Goal: Check status

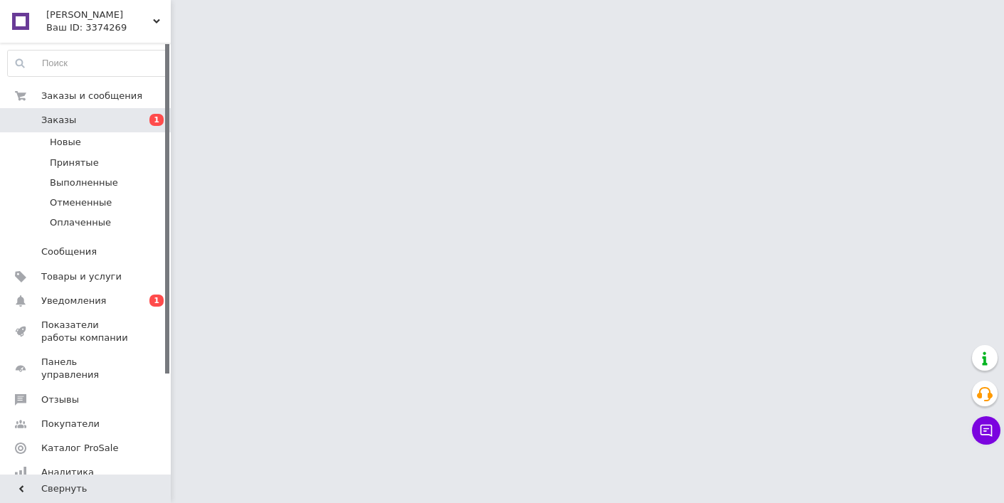
click at [130, 118] on span "Заказы" at bounding box center [86, 120] width 90 height 13
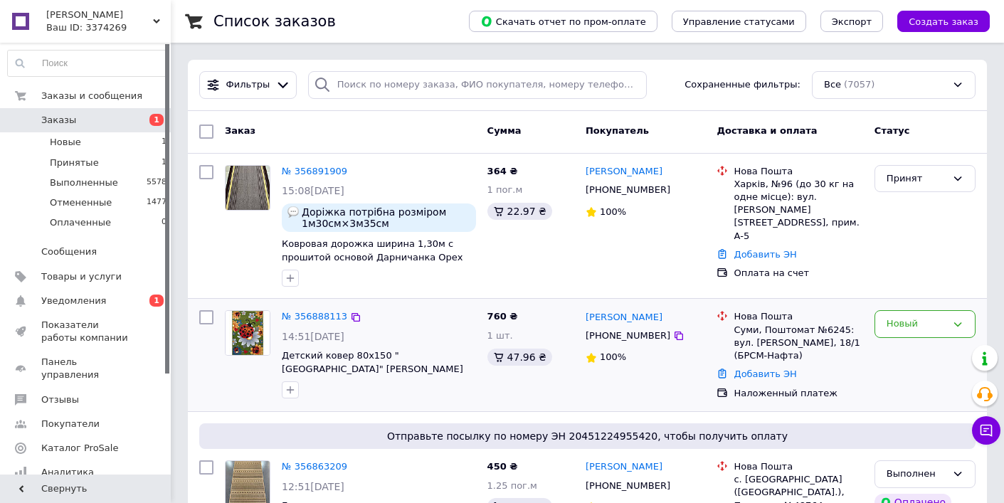
click at [247, 337] on img at bounding box center [248, 333] width 44 height 44
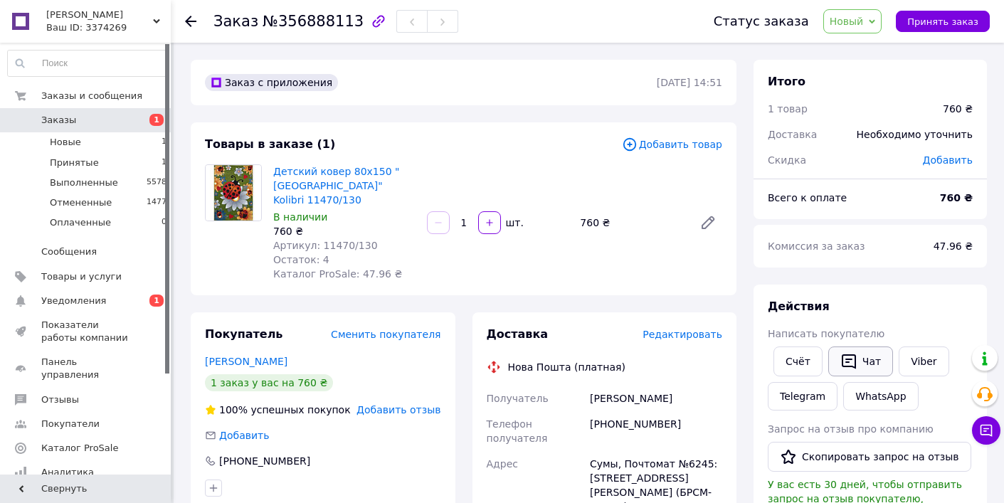
click at [853, 362] on icon "button" at bounding box center [849, 361] width 17 height 17
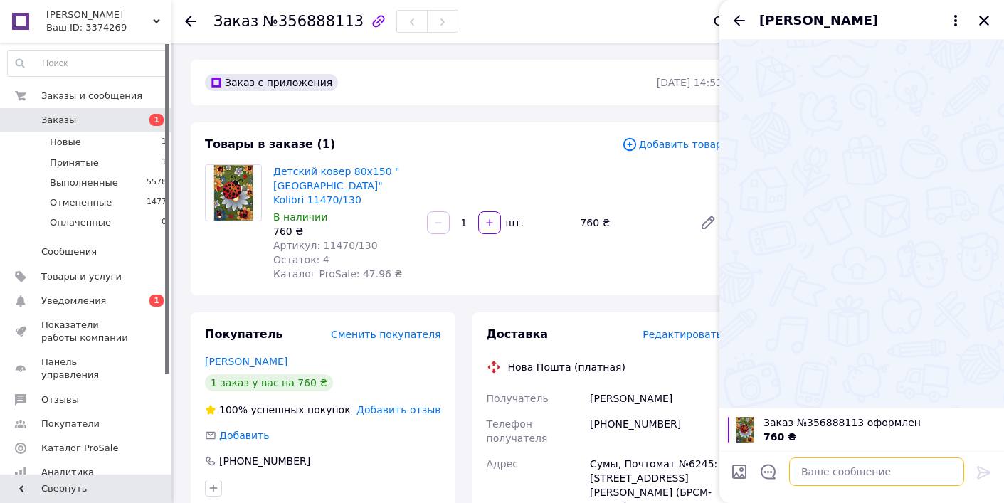
click at [877, 468] on textarea at bounding box center [876, 472] width 175 height 28
type textarea "Скасуйте будь ласка"
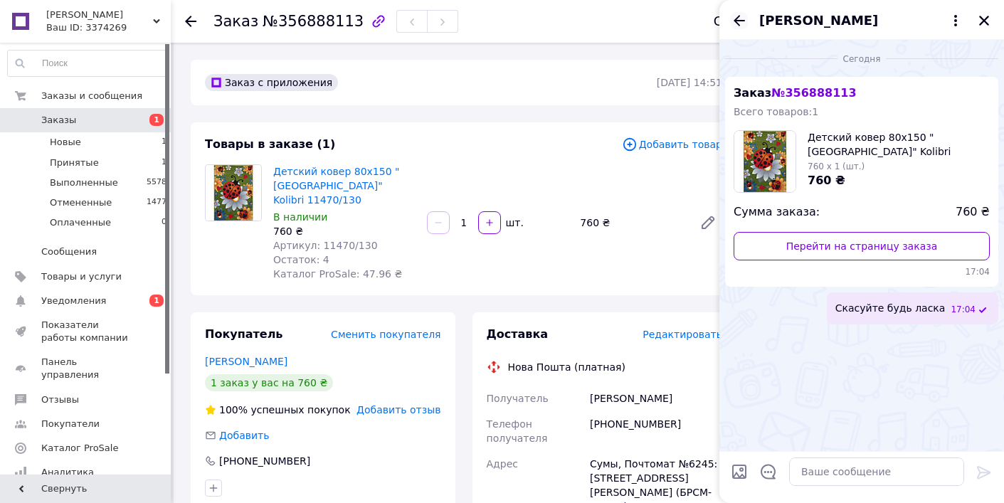
click at [739, 18] on icon "Назад" at bounding box center [739, 20] width 17 height 17
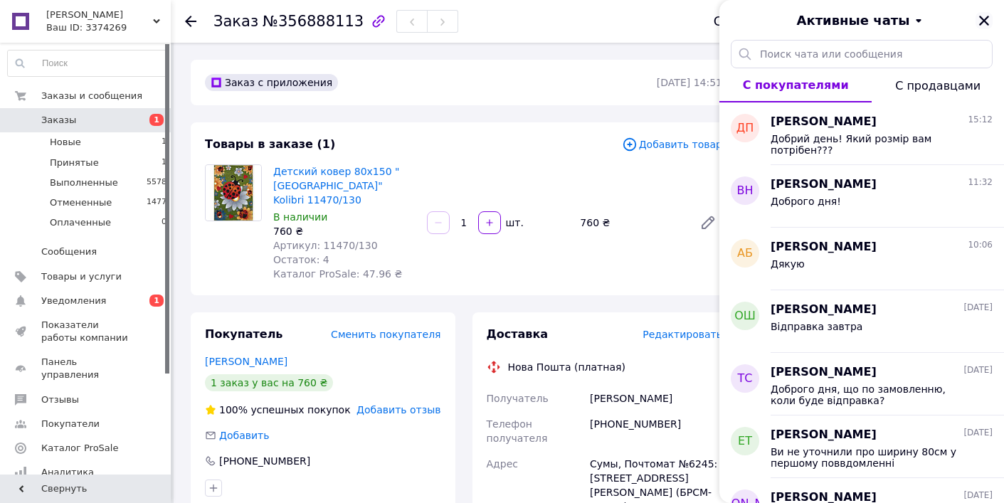
click at [982, 21] on icon "Закрыть" at bounding box center [984, 20] width 13 height 13
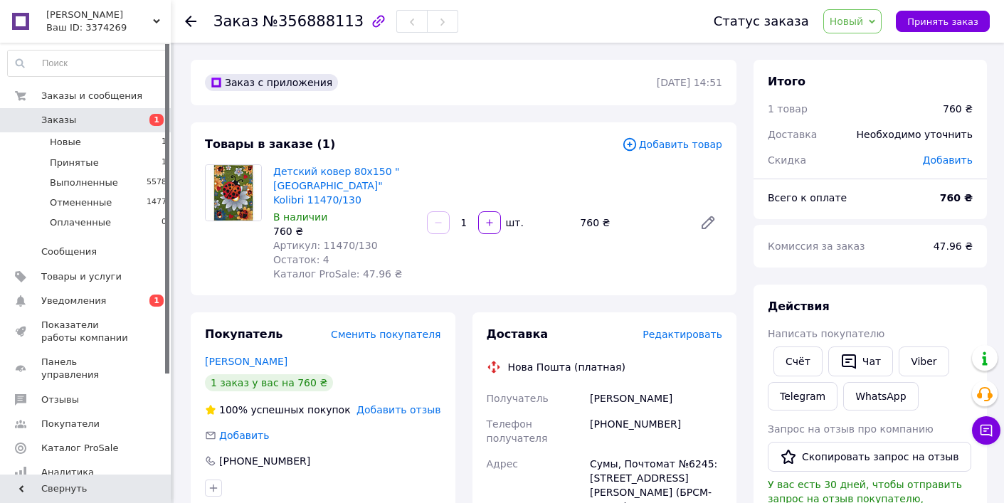
click at [194, 21] on use at bounding box center [190, 21] width 11 height 11
